Goal: Check status: Check status

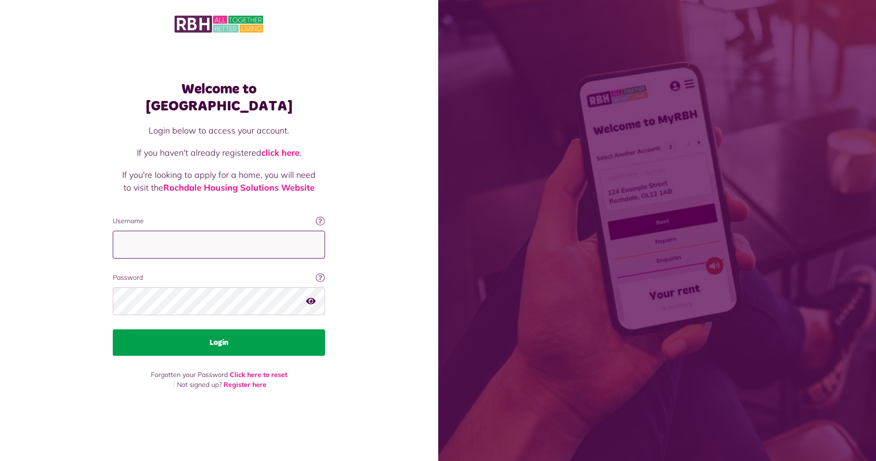
type input "**********"
click at [244, 336] on button "Login" at bounding box center [219, 342] width 212 height 26
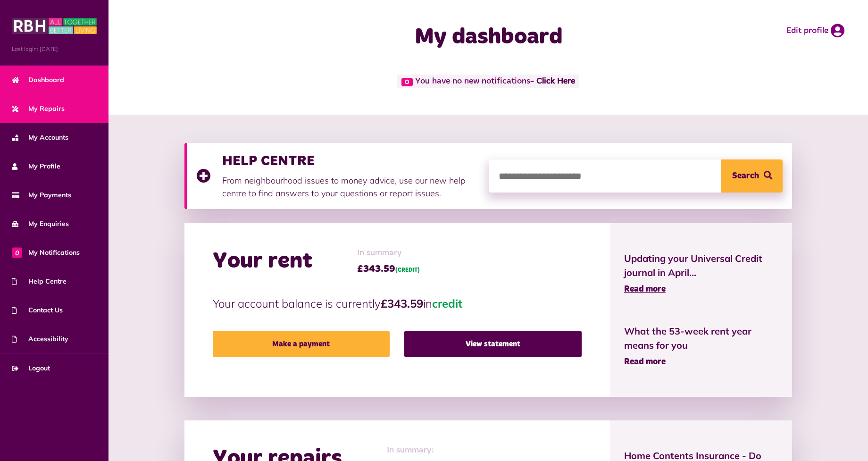
click at [59, 108] on span "My Repairs" at bounding box center [38, 109] width 53 height 10
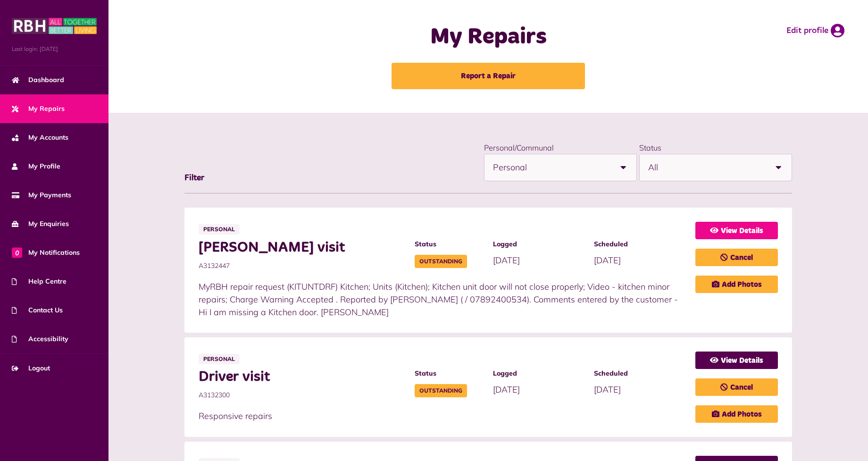
click at [746, 231] on link "View Details" at bounding box center [737, 230] width 83 height 17
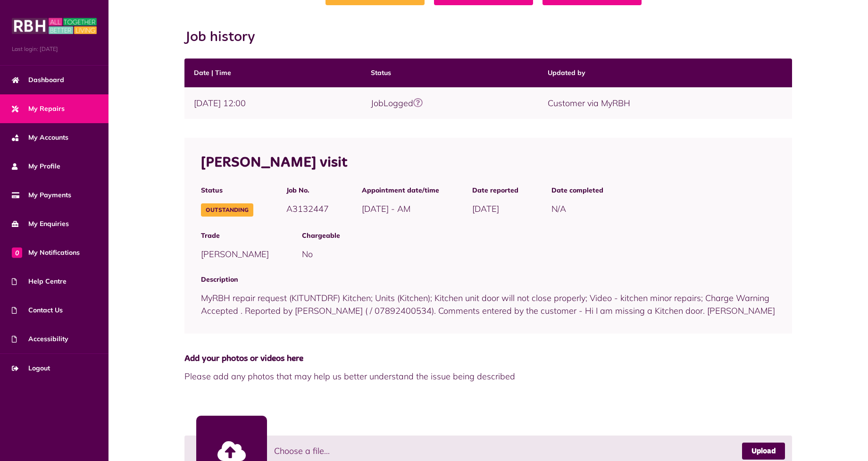
scroll to position [12, 0]
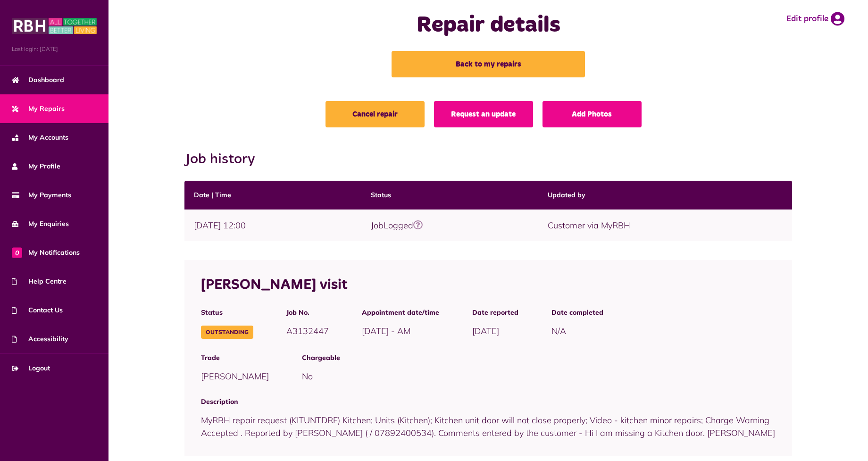
click at [86, 106] on link "My Repairs" at bounding box center [54, 108] width 109 height 29
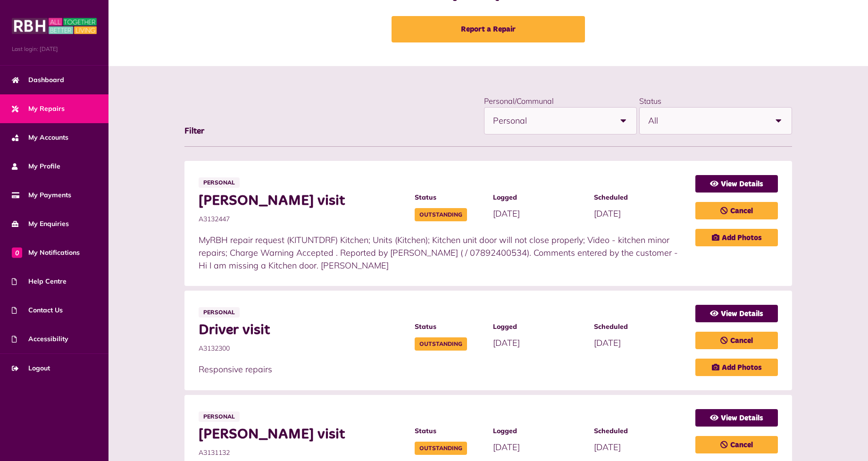
scroll to position [189, 0]
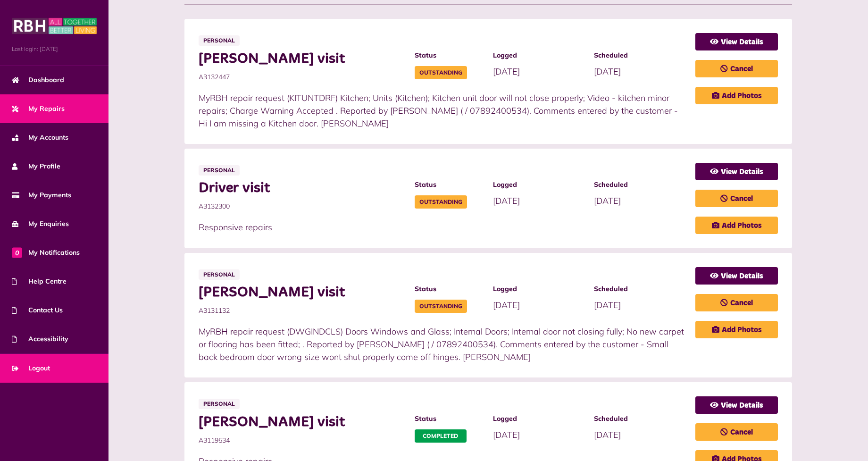
click at [57, 371] on link "Logout" at bounding box center [54, 368] width 109 height 29
